Goal: Use online tool/utility: Utilize a website feature to perform a specific function

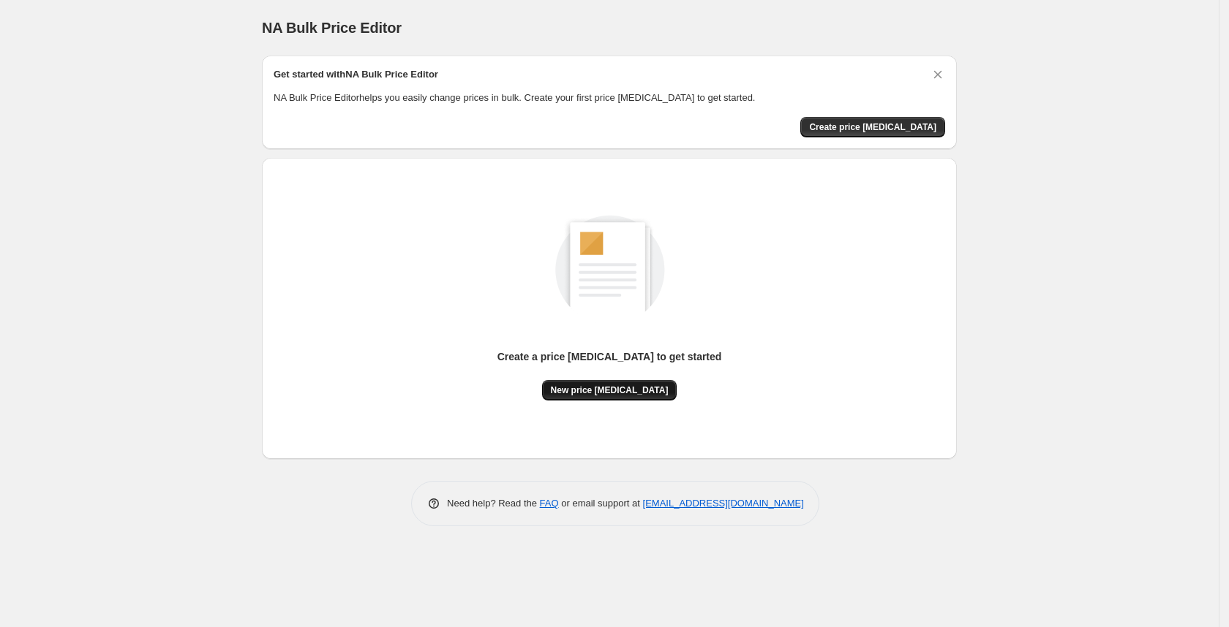
click at [602, 399] on button "New price [MEDICAL_DATA]" at bounding box center [609, 390] width 135 height 20
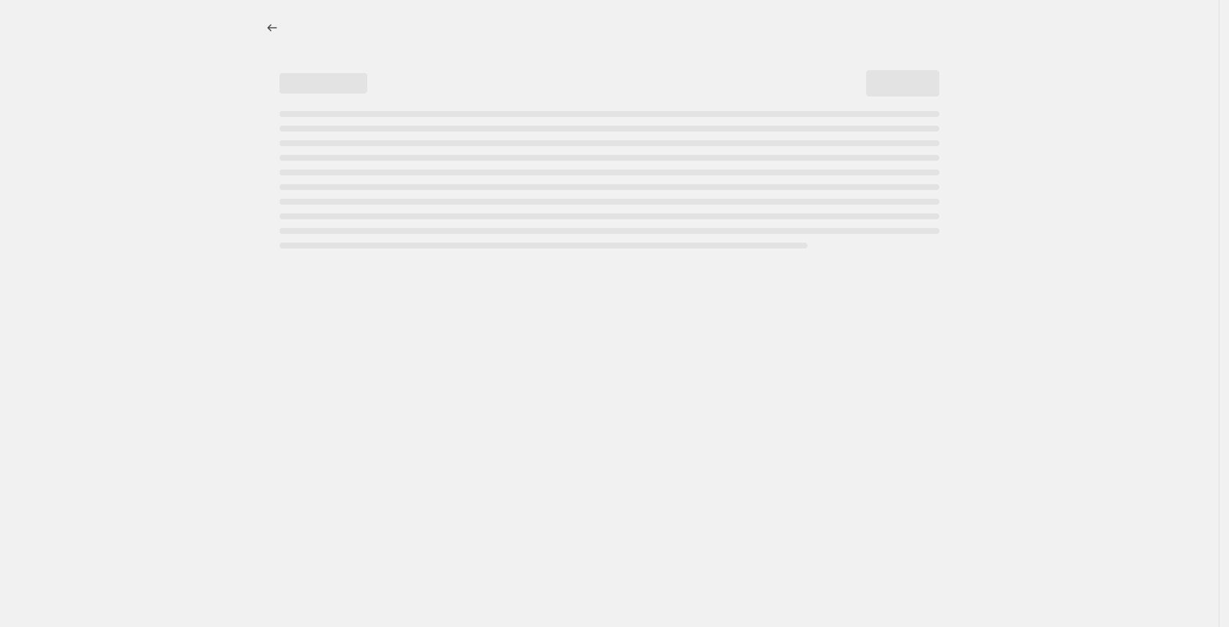
select select "percentage"
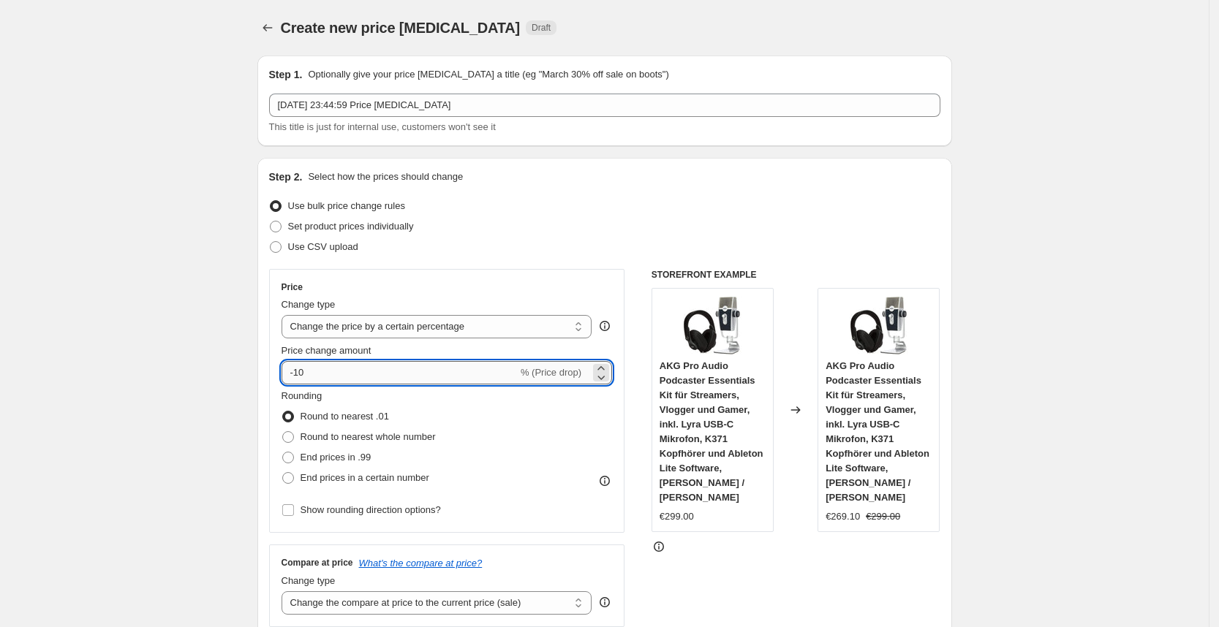
click at [418, 371] on input "-10" at bounding box center [400, 372] width 236 height 23
type input "-1"
type input "-25"
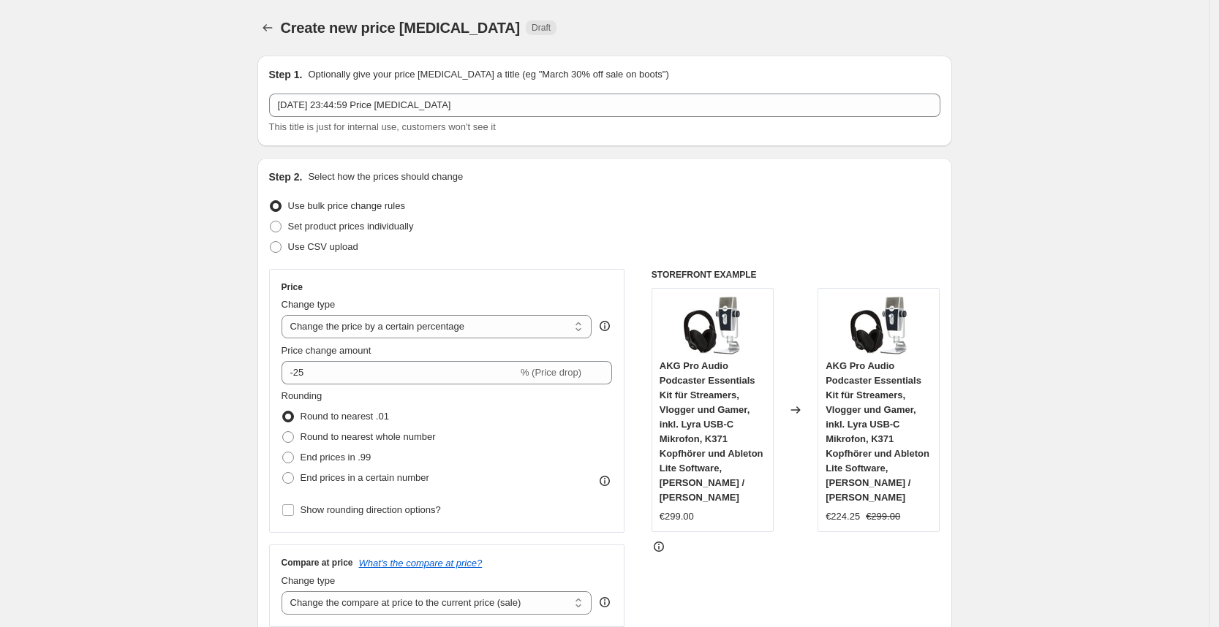
click at [622, 200] on div "Use bulk price change rules" at bounding box center [604, 206] width 671 height 20
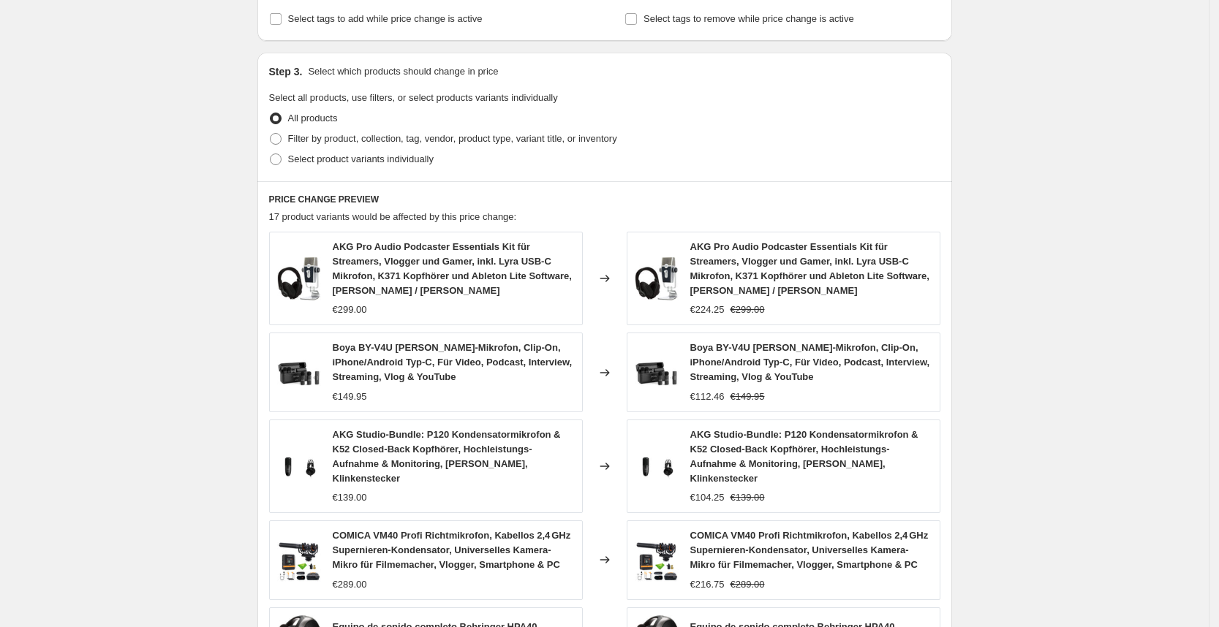
scroll to position [913, 0]
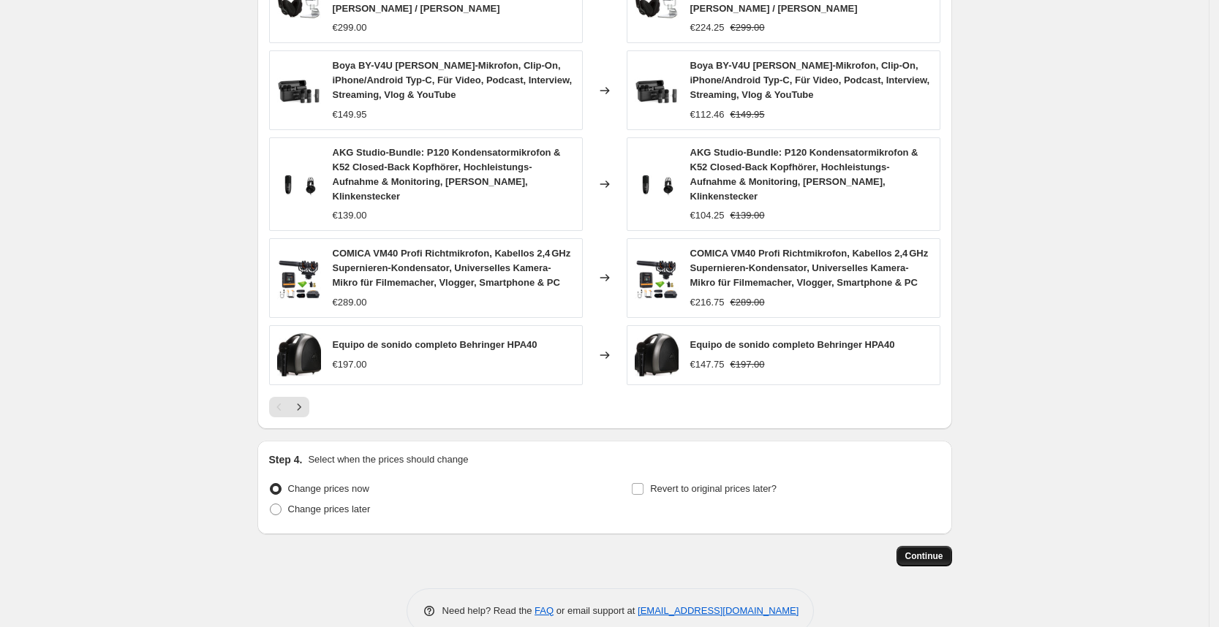
click at [926, 551] on span "Continue" at bounding box center [924, 557] width 38 height 12
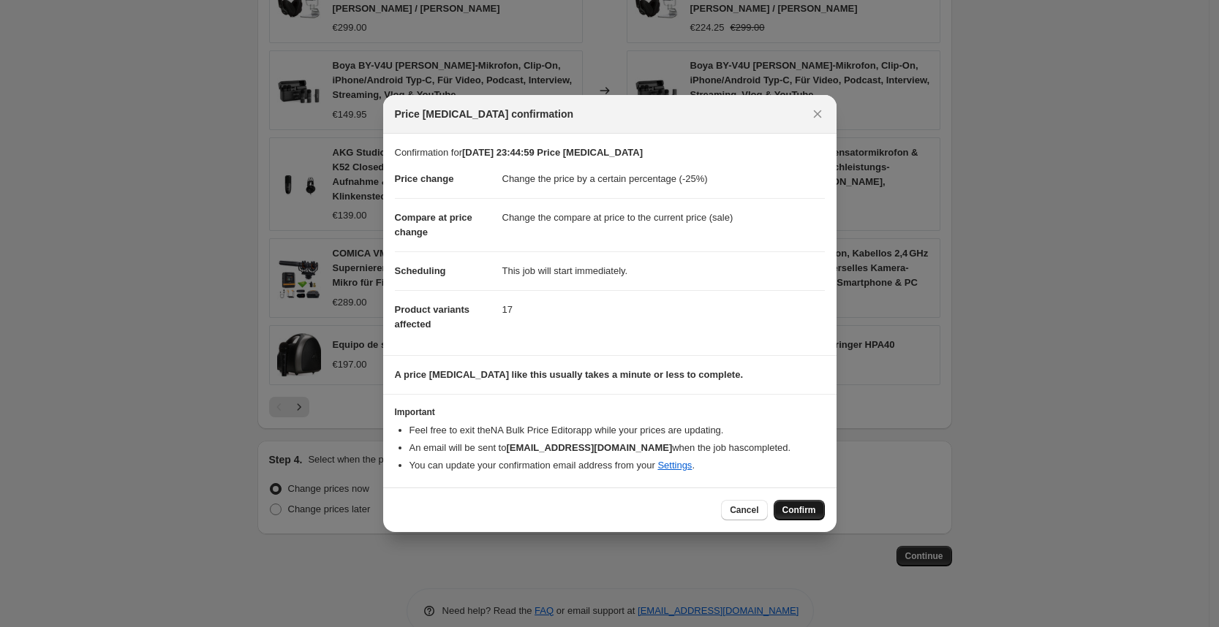
click at [802, 505] on span "Confirm" at bounding box center [800, 511] width 34 height 12
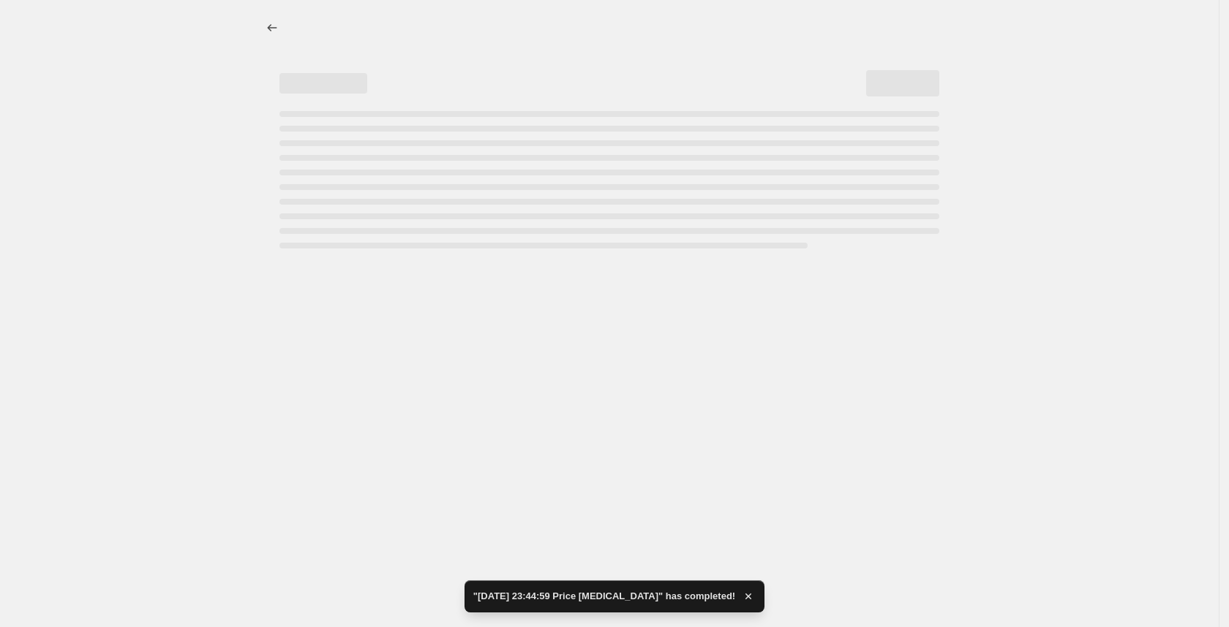
select select "percentage"
